Goal: Information Seeking & Learning: Learn about a topic

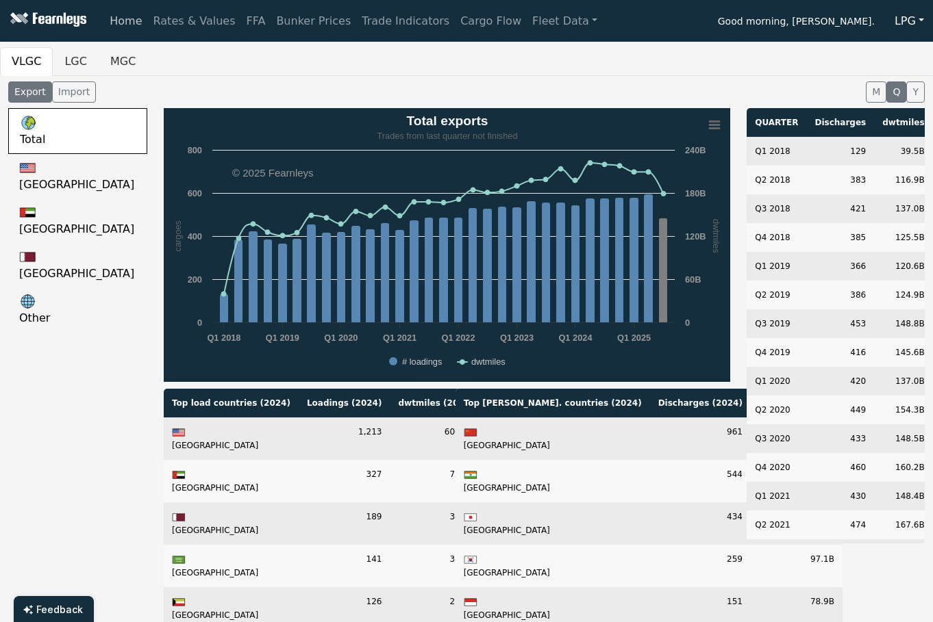
click at [118, 21] on link "Home" at bounding box center [125, 21] width 43 height 27
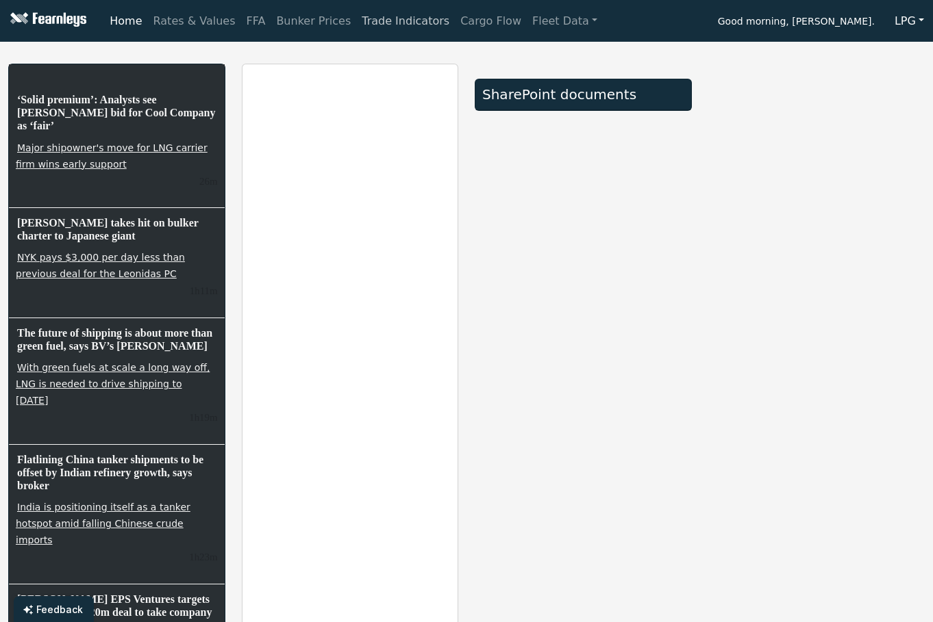
click at [390, 18] on link "Trade Indicators" at bounding box center [405, 21] width 99 height 27
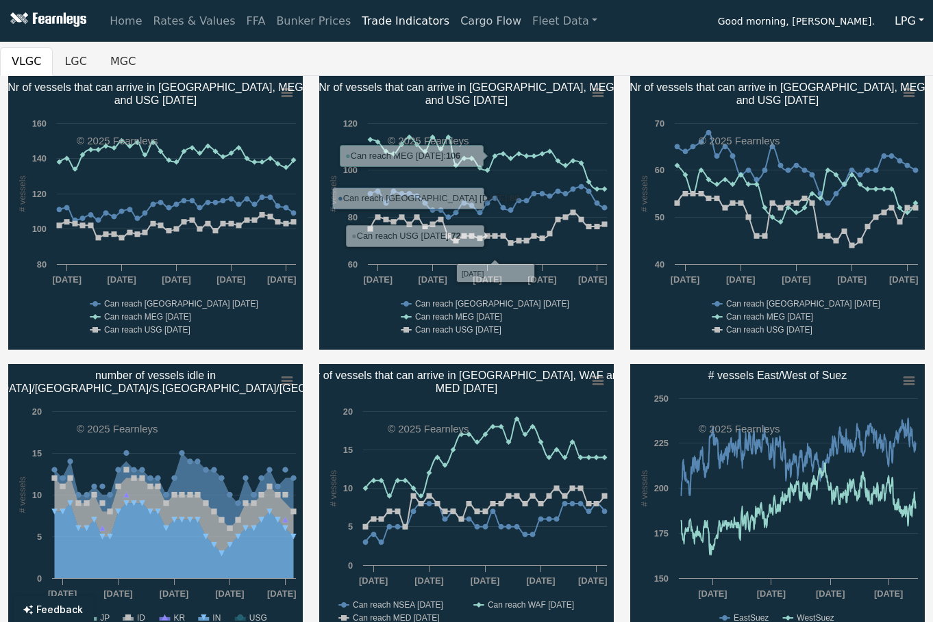
click at [466, 16] on link "Cargo Flow" at bounding box center [491, 21] width 72 height 27
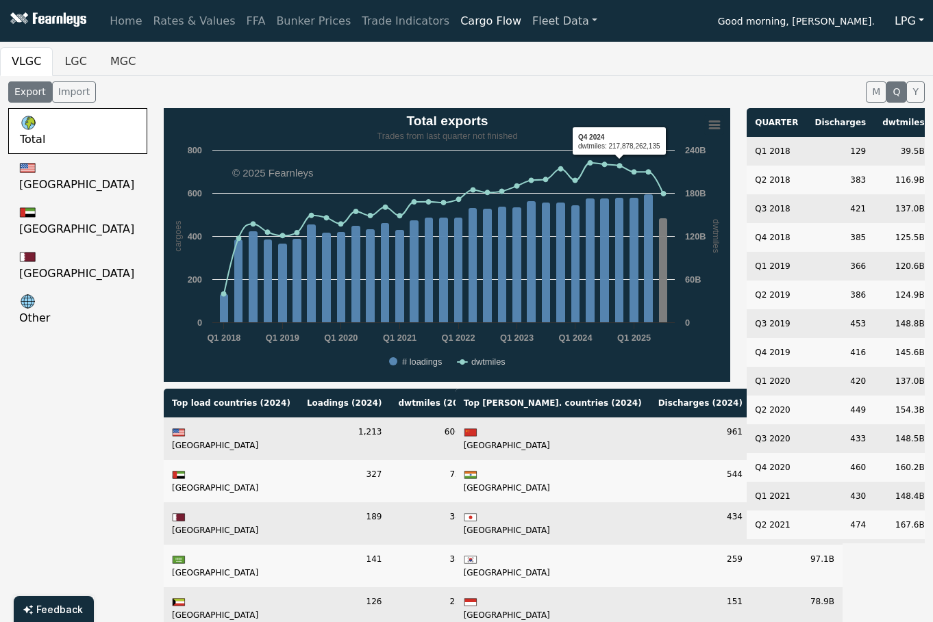
click at [527, 21] on link "Fleet Data" at bounding box center [565, 21] width 76 height 27
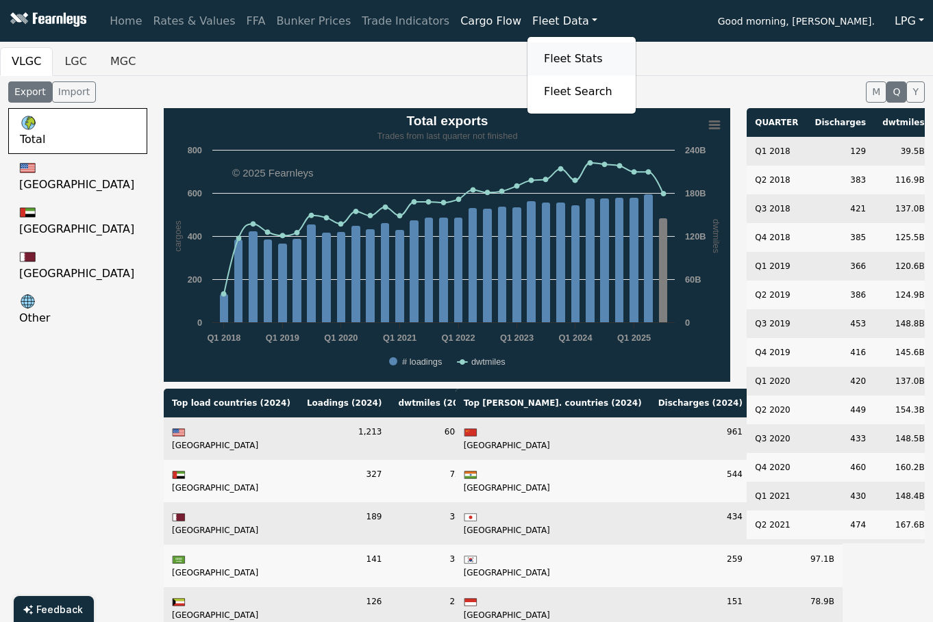
click at [538, 53] on link "Fleet Stats" at bounding box center [581, 58] width 86 height 27
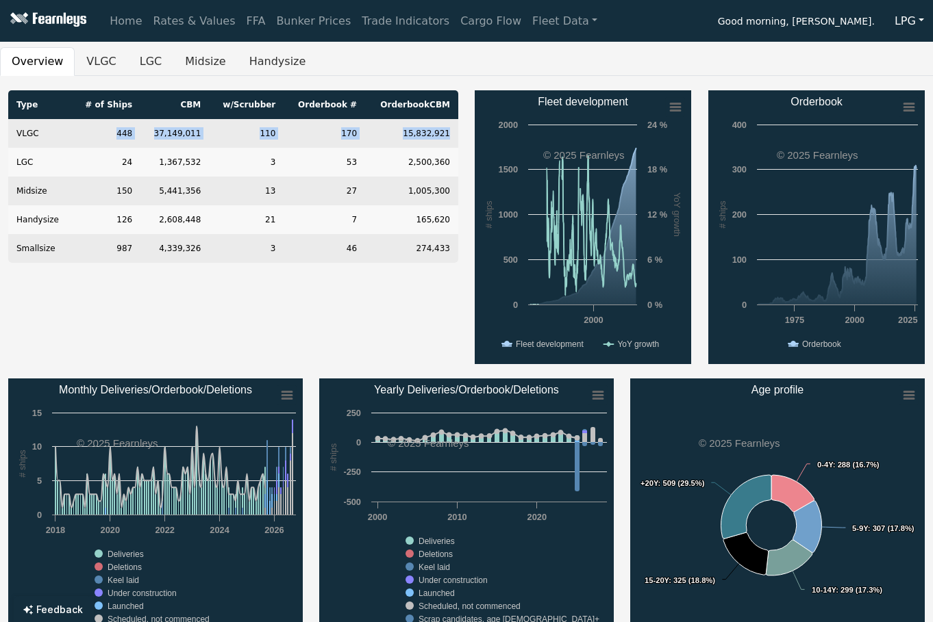
drag, startPoint x: 115, startPoint y: 134, endPoint x: 458, endPoint y: 132, distance: 343.0
click at [458, 132] on div "Type # of Ships CBM w/Scrubber Orderbook # Orderbook CBM VLGC 448 37,149,011 11…" at bounding box center [233, 227] width 466 height 274
click at [186, 16] on link "Rates & Values" at bounding box center [194, 21] width 93 height 27
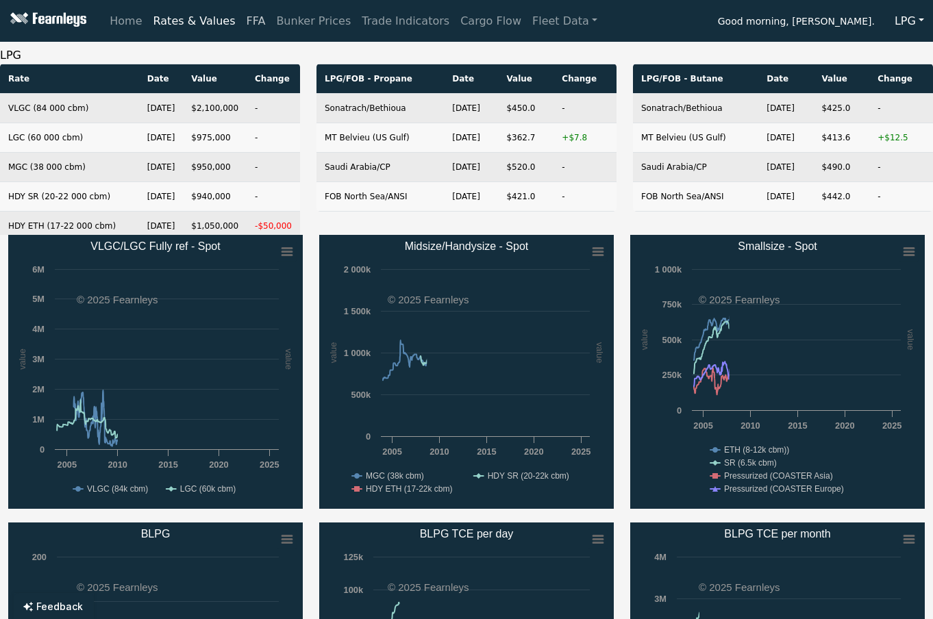
click at [241, 14] on link "FFA" at bounding box center [256, 21] width 30 height 27
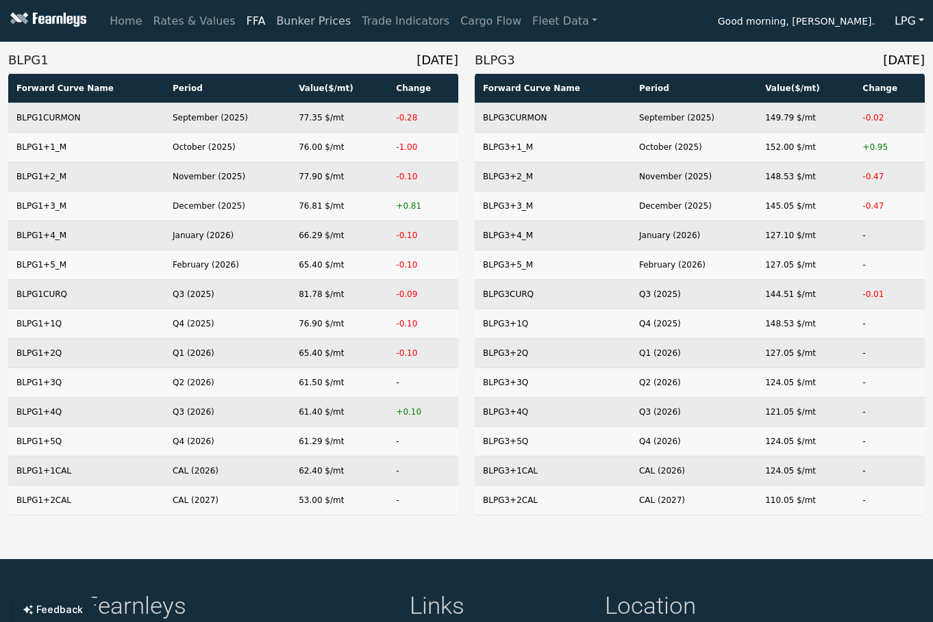
click at [275, 21] on link "Bunker Prices" at bounding box center [313, 21] width 86 height 27
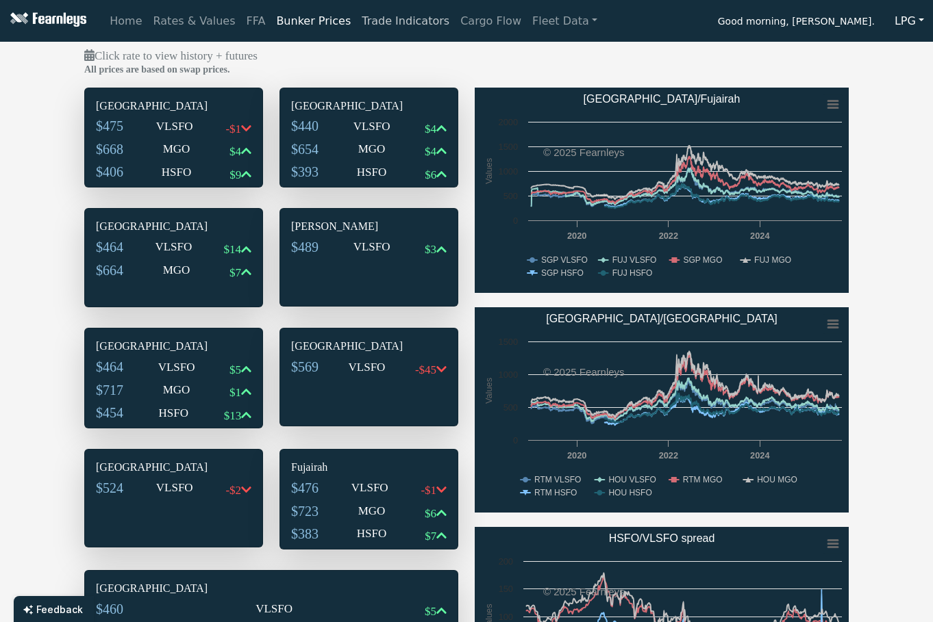
click at [361, 29] on link "Trade Indicators" at bounding box center [405, 21] width 99 height 27
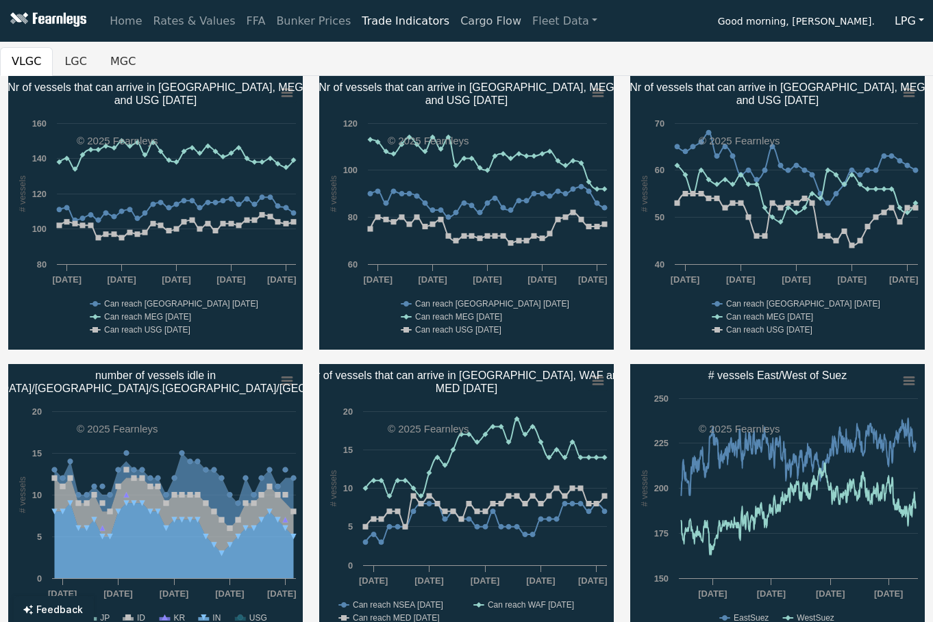
click at [455, 18] on link "Cargo Flow" at bounding box center [491, 21] width 72 height 27
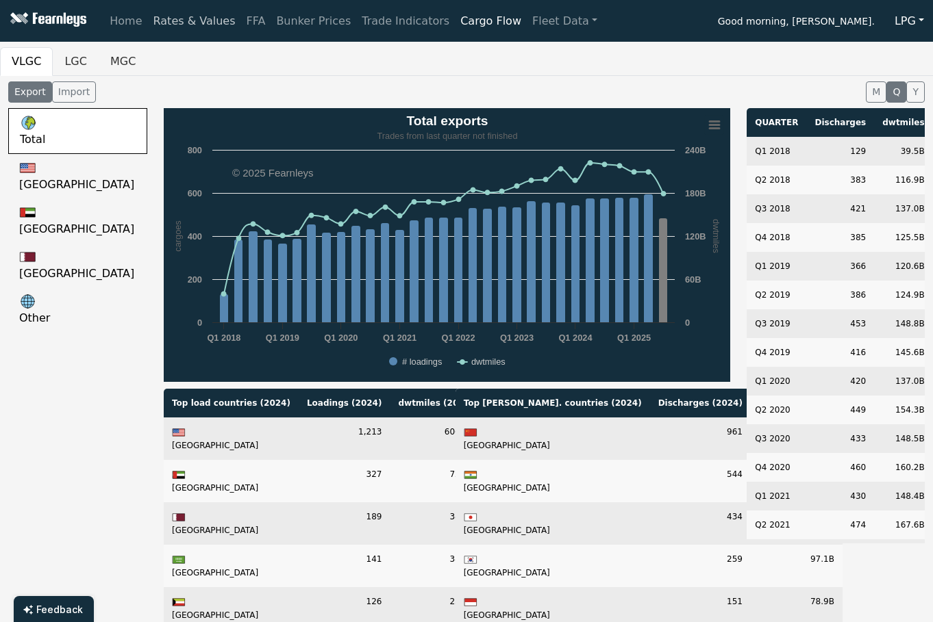
click at [207, 18] on link "Rates & Values" at bounding box center [194, 21] width 93 height 27
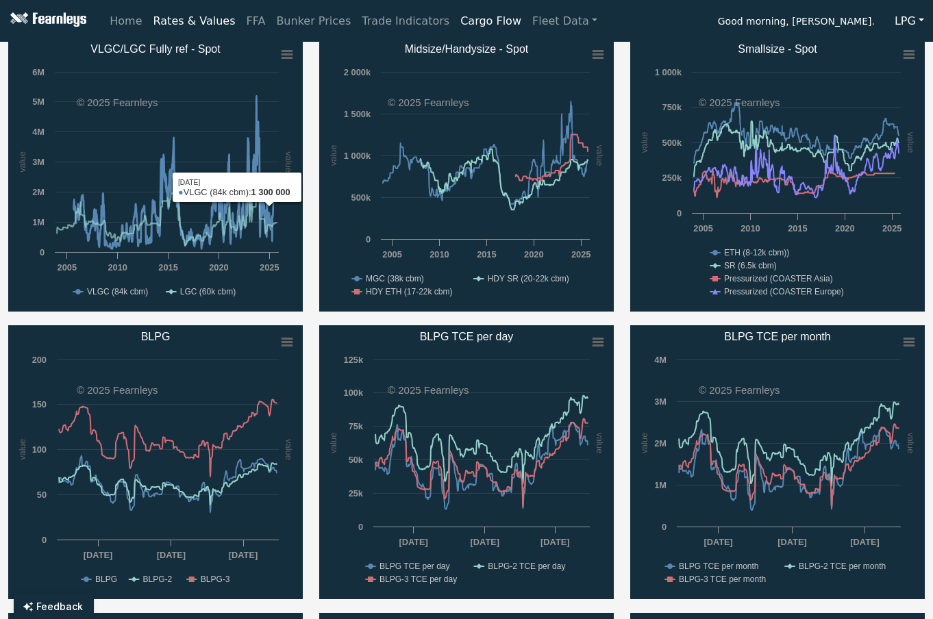
scroll to position [205, 0]
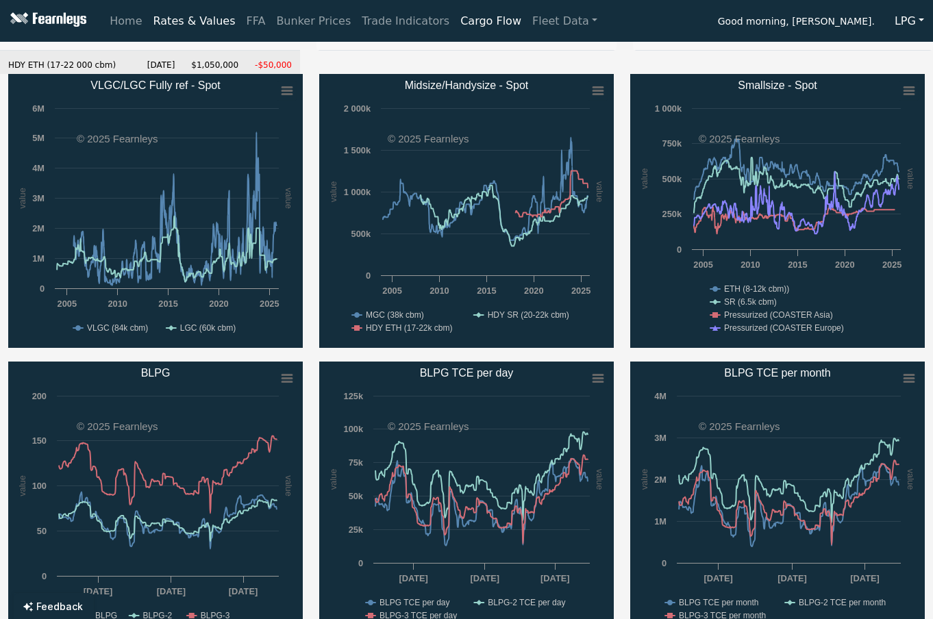
scroll to position [137, 0]
